Goal: Task Accomplishment & Management: Manage account settings

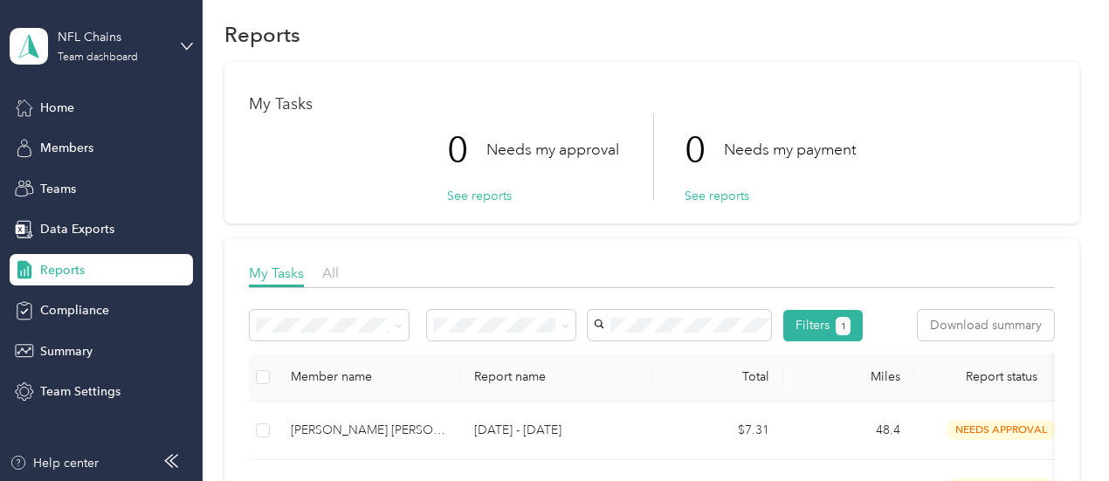
scroll to position [11, 0]
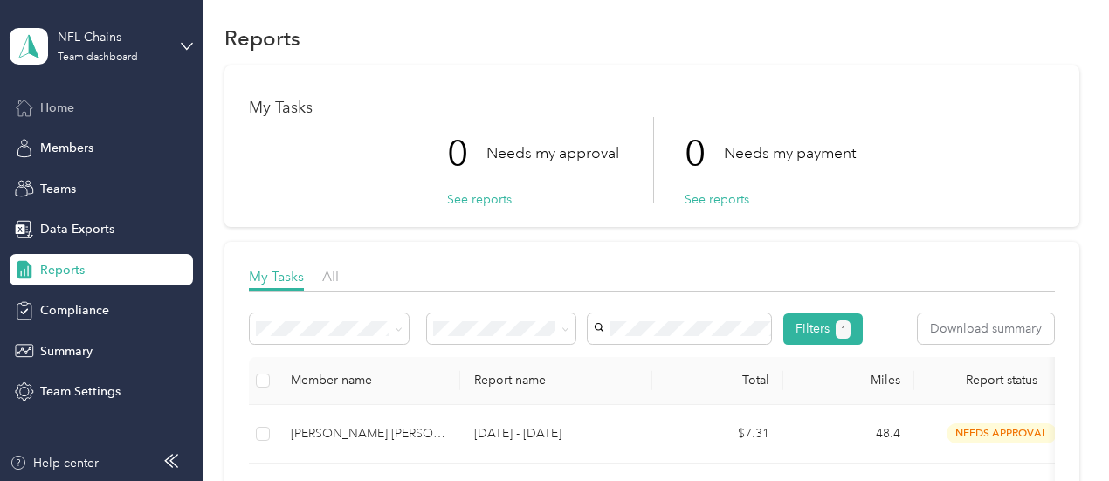
click at [63, 107] on span "Home" at bounding box center [57, 108] width 34 height 18
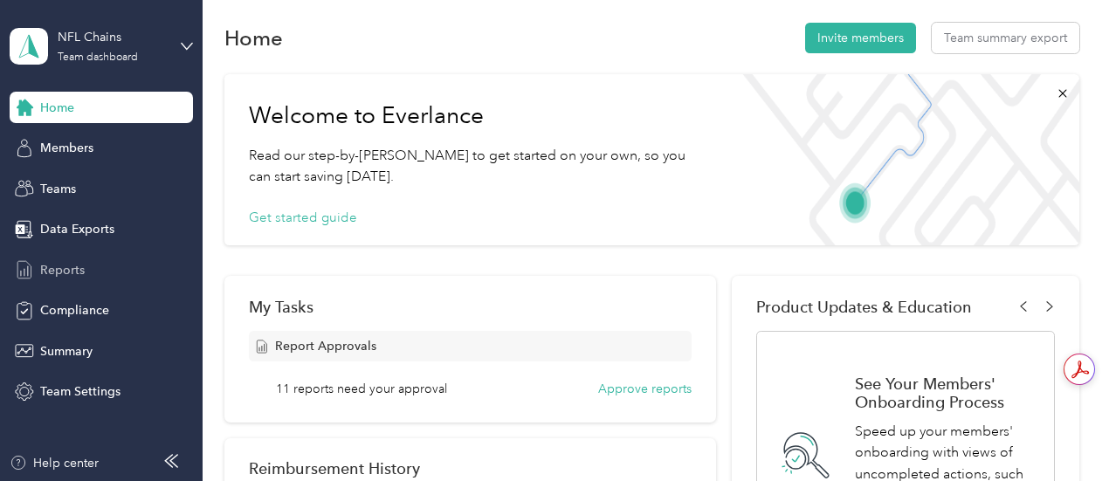
click at [62, 270] on span "Reports" at bounding box center [62, 270] width 45 height 18
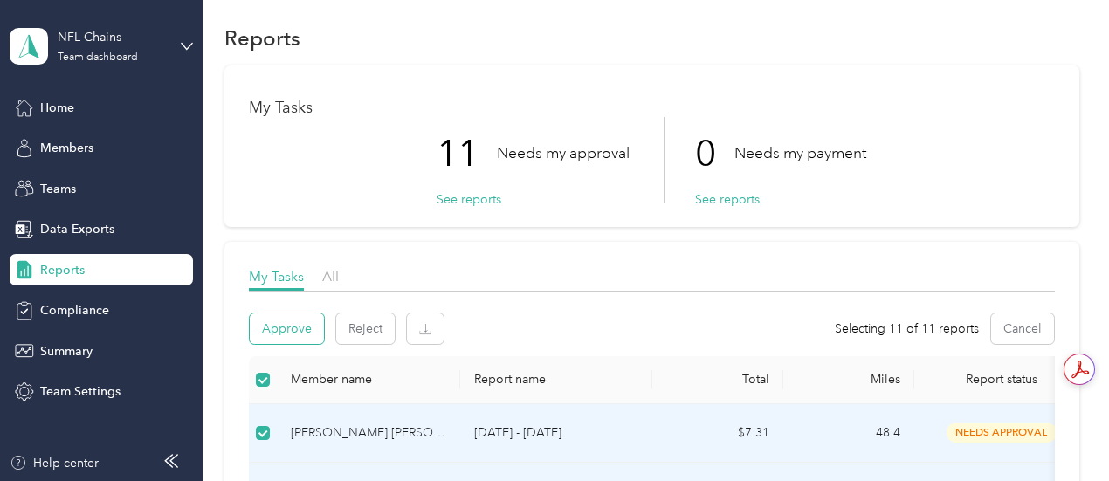
click at [291, 321] on button "Approve" at bounding box center [287, 328] width 74 height 31
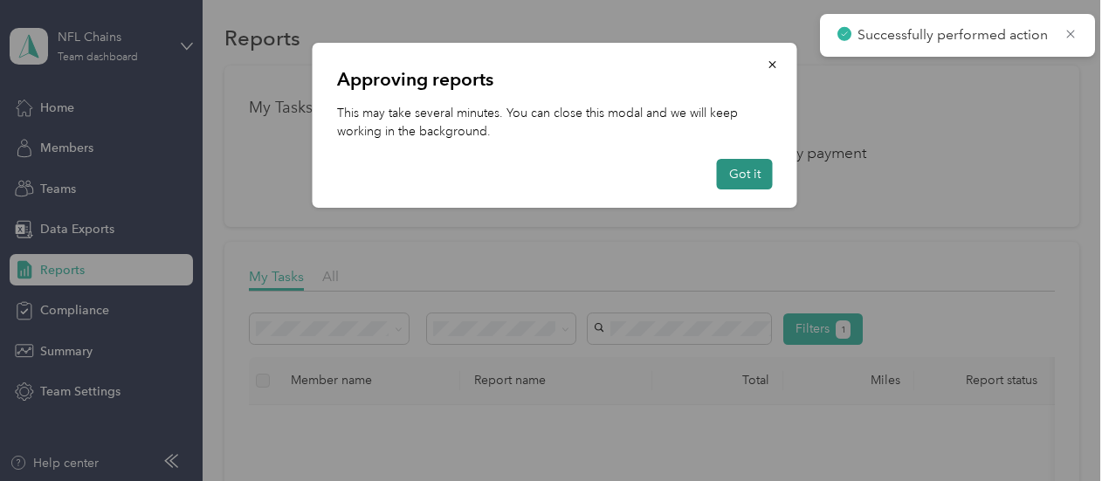
click at [735, 177] on button "Got it" at bounding box center [745, 174] width 56 height 31
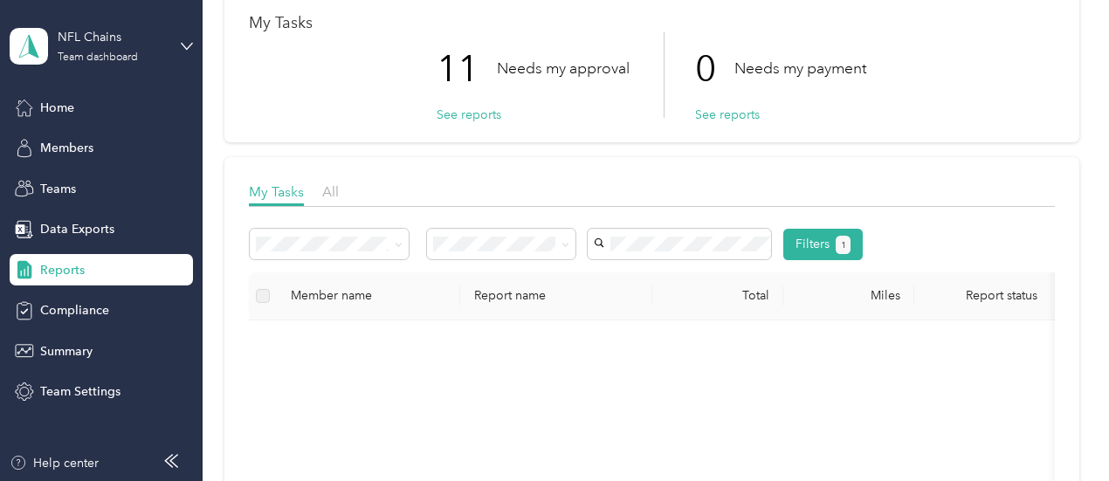
scroll to position [92, 0]
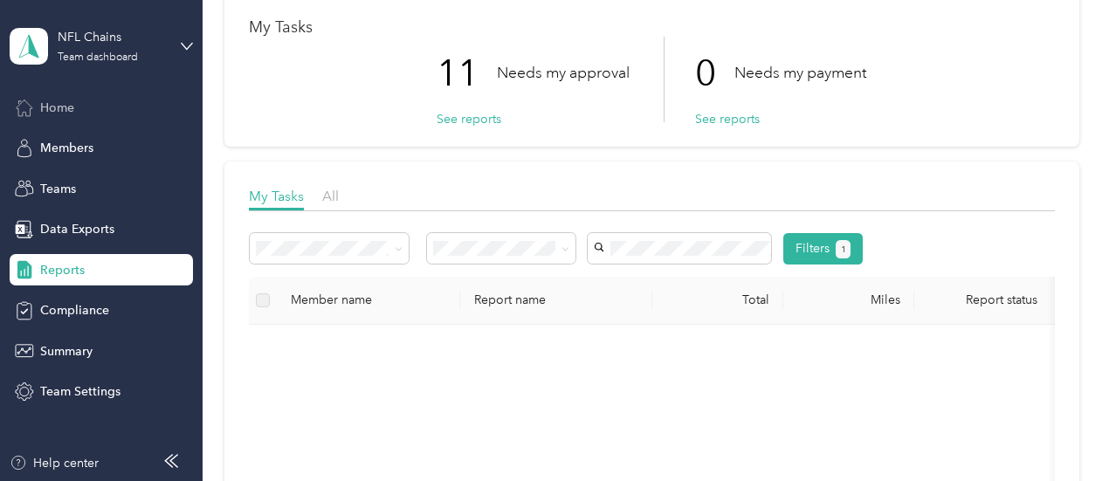
click at [79, 113] on div "Home" at bounding box center [101, 107] width 183 height 31
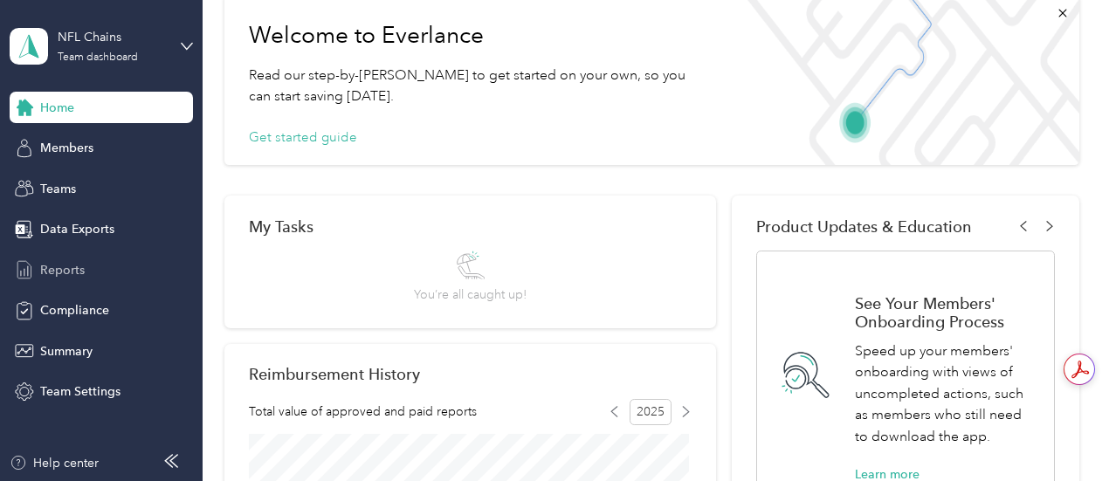
click at [67, 270] on span "Reports" at bounding box center [62, 270] width 45 height 18
